Goal: Task Accomplishment & Management: Manage account settings

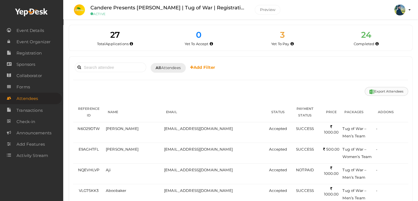
click at [385, 93] on button "Export Attendees" at bounding box center [386, 91] width 43 height 9
